Goal: Task Accomplishment & Management: Manage account settings

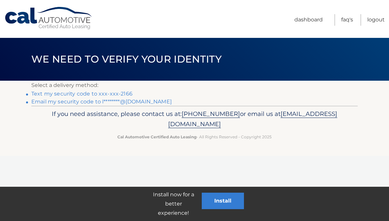
click at [93, 91] on link "Text my security code to xxx-xxx-2166" at bounding box center [81, 94] width 101 height 6
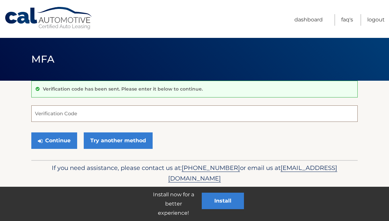
click at [90, 108] on input "Verification Code" at bounding box center [194, 114] width 326 height 16
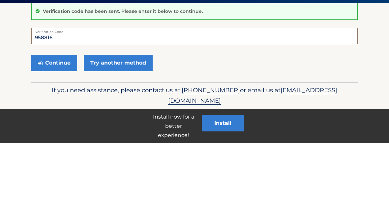
type input "958816"
click at [54, 133] on button "Continue" at bounding box center [54, 141] width 46 height 16
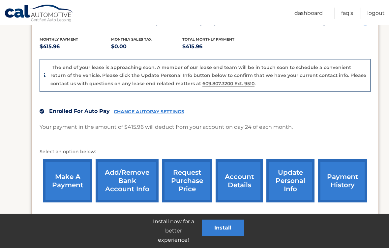
scroll to position [133, 0]
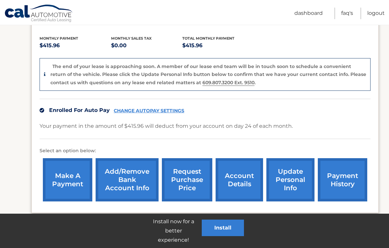
click at [141, 110] on link "CHANGE AUTOPAY SETTINGS" at bounding box center [149, 111] width 71 height 6
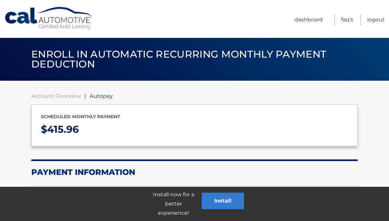
select select "ZmQyOGMzZjgtYjQzYi00ZWUzLTkwNDctOTVkMTJmYmZjZjMw"
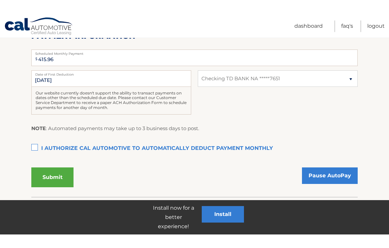
scroll to position [123, 0]
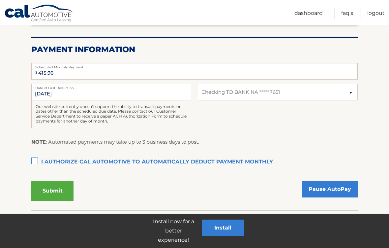
click at [346, 185] on link "Pause AutoPay" at bounding box center [330, 189] width 56 height 16
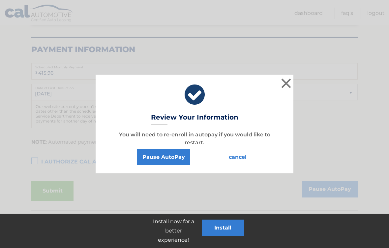
click at [168, 154] on button "Pause AutoPay" at bounding box center [163, 157] width 53 height 16
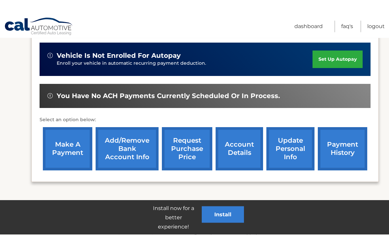
scroll to position [176, 0]
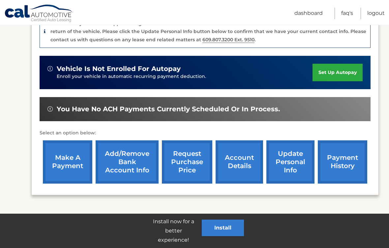
click at [66, 163] on link "make a payment" at bounding box center [67, 161] width 49 height 43
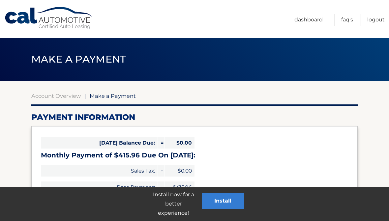
select select "ZmQyOGMzZjgtYjQzYi00ZWUzLTkwNDctOTVkMTJmYmZjZjMw"
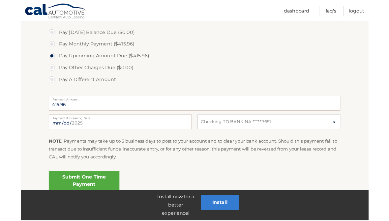
scroll to position [224, 0]
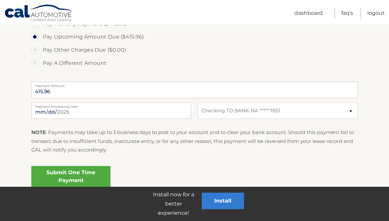
click at [71, 166] on link "Submit One Time Payment" at bounding box center [70, 176] width 79 height 21
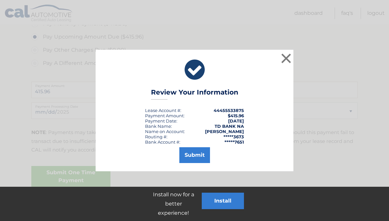
click at [194, 155] on button "Submit" at bounding box center [194, 155] width 31 height 16
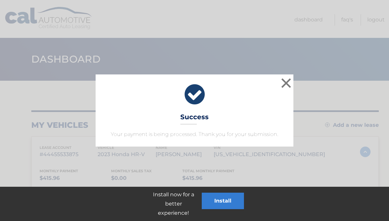
click at [286, 84] on button "×" at bounding box center [286, 82] width 13 height 13
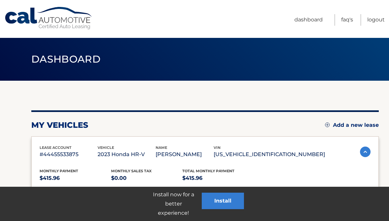
click at [374, 19] on link "Logout" at bounding box center [375, 20] width 17 height 12
